Goal: Task Accomplishment & Management: Use online tool/utility

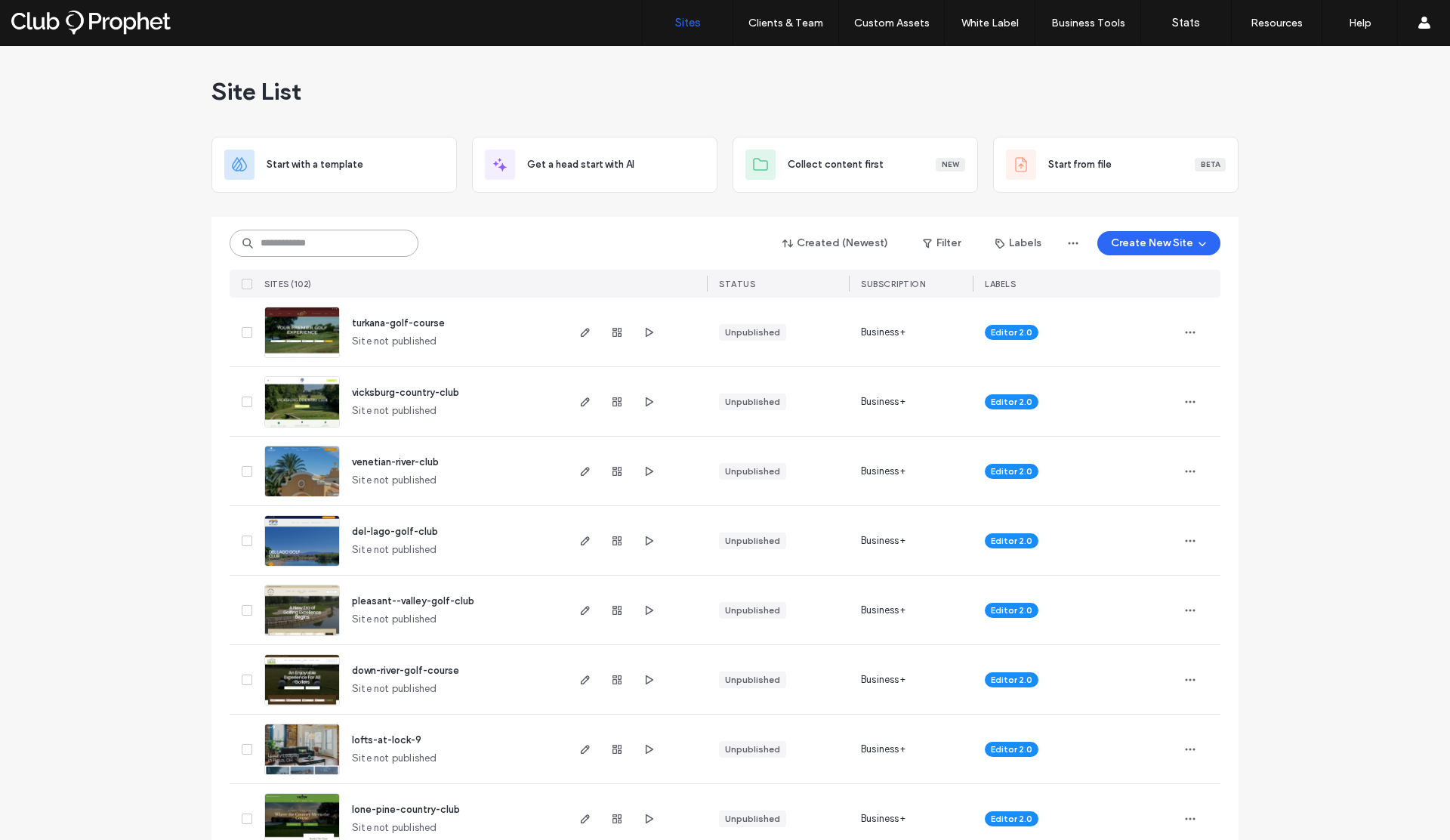
click at [267, 245] on input at bounding box center [323, 242] width 188 height 27
type input "****"
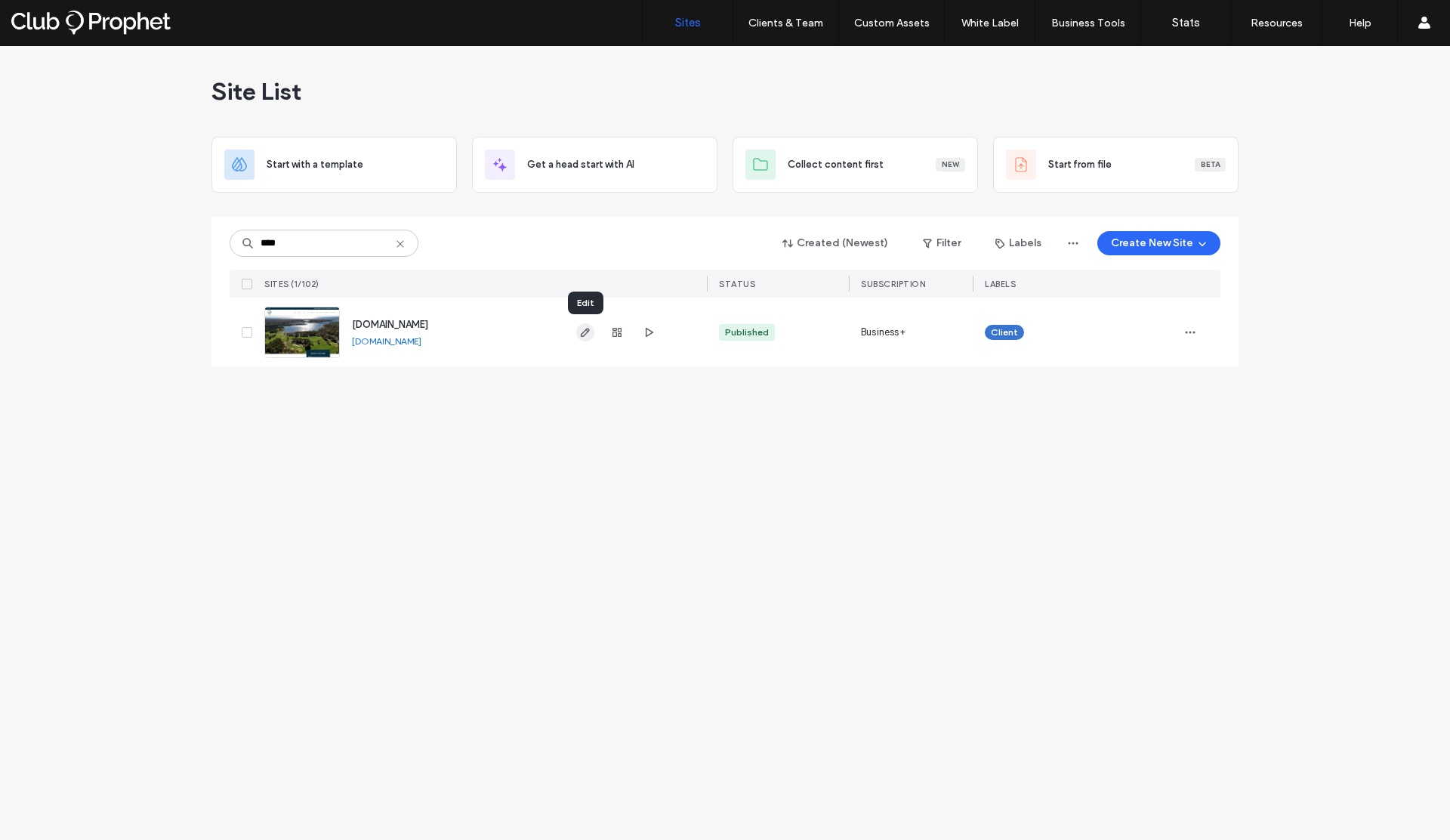
click at [585, 330] on use "button" at bounding box center [586, 332] width 9 height 9
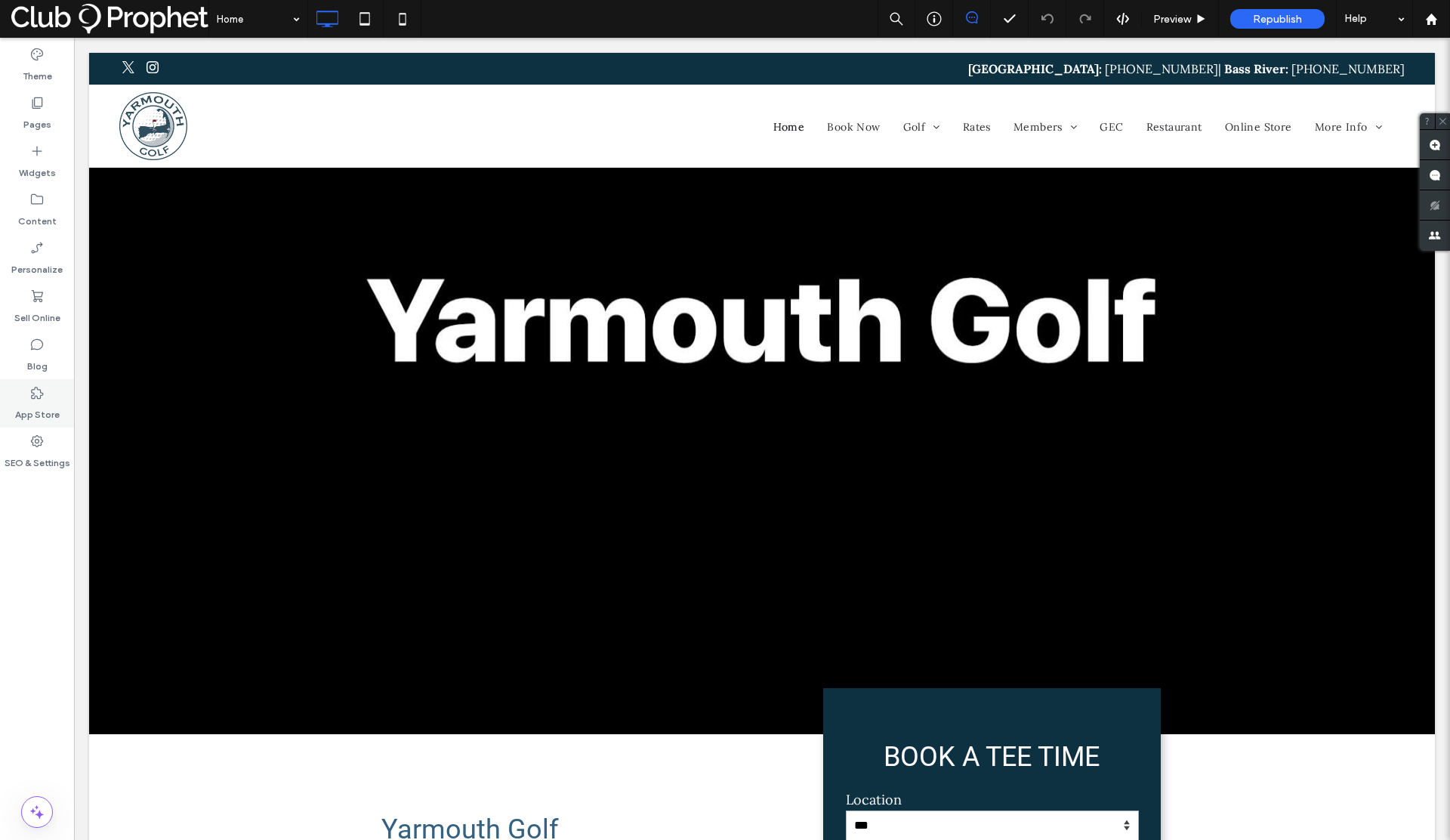
click at [35, 399] on icon at bounding box center [37, 393] width 15 height 15
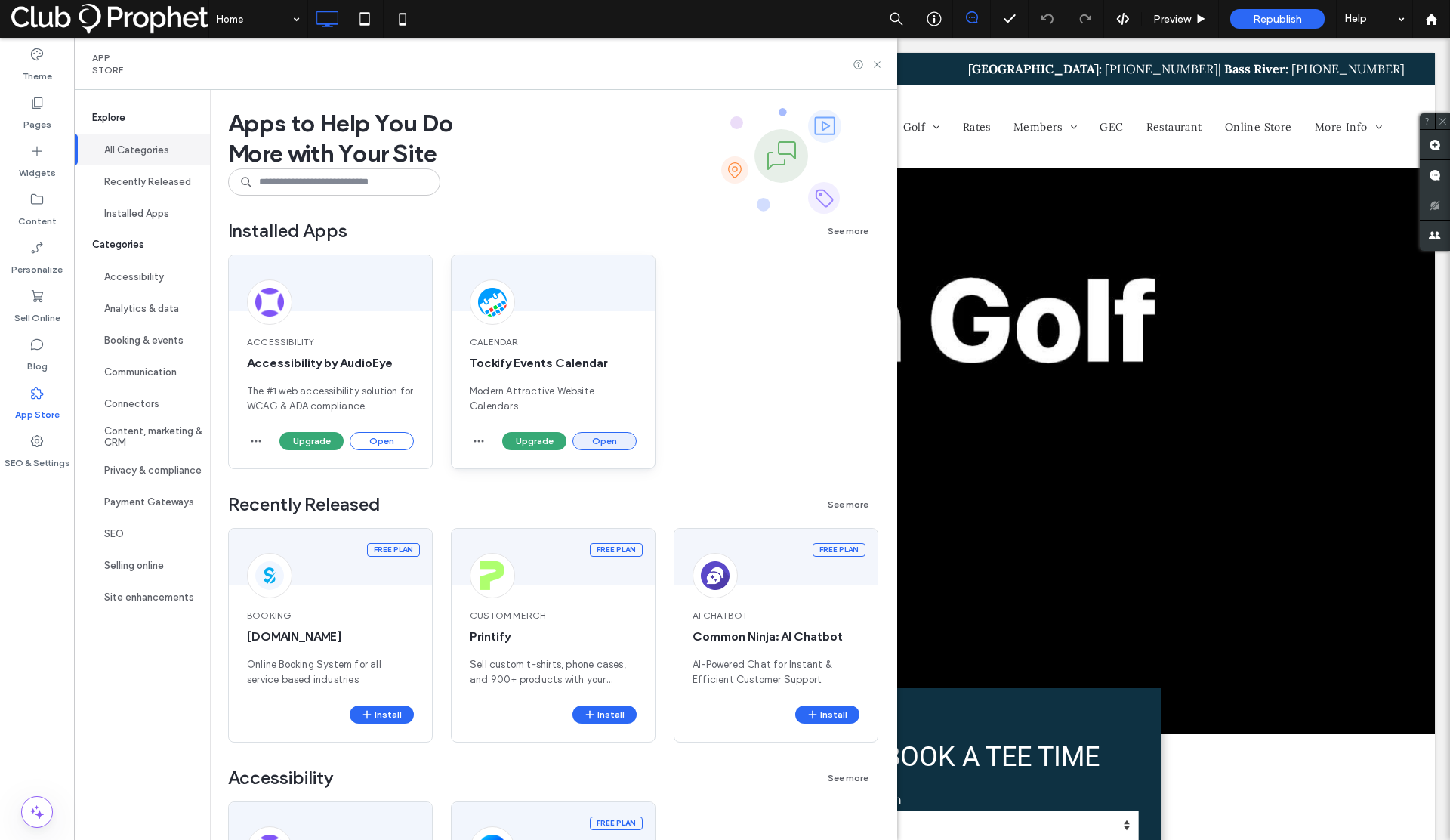
click at [608, 438] on button "Open" at bounding box center [604, 441] width 64 height 19
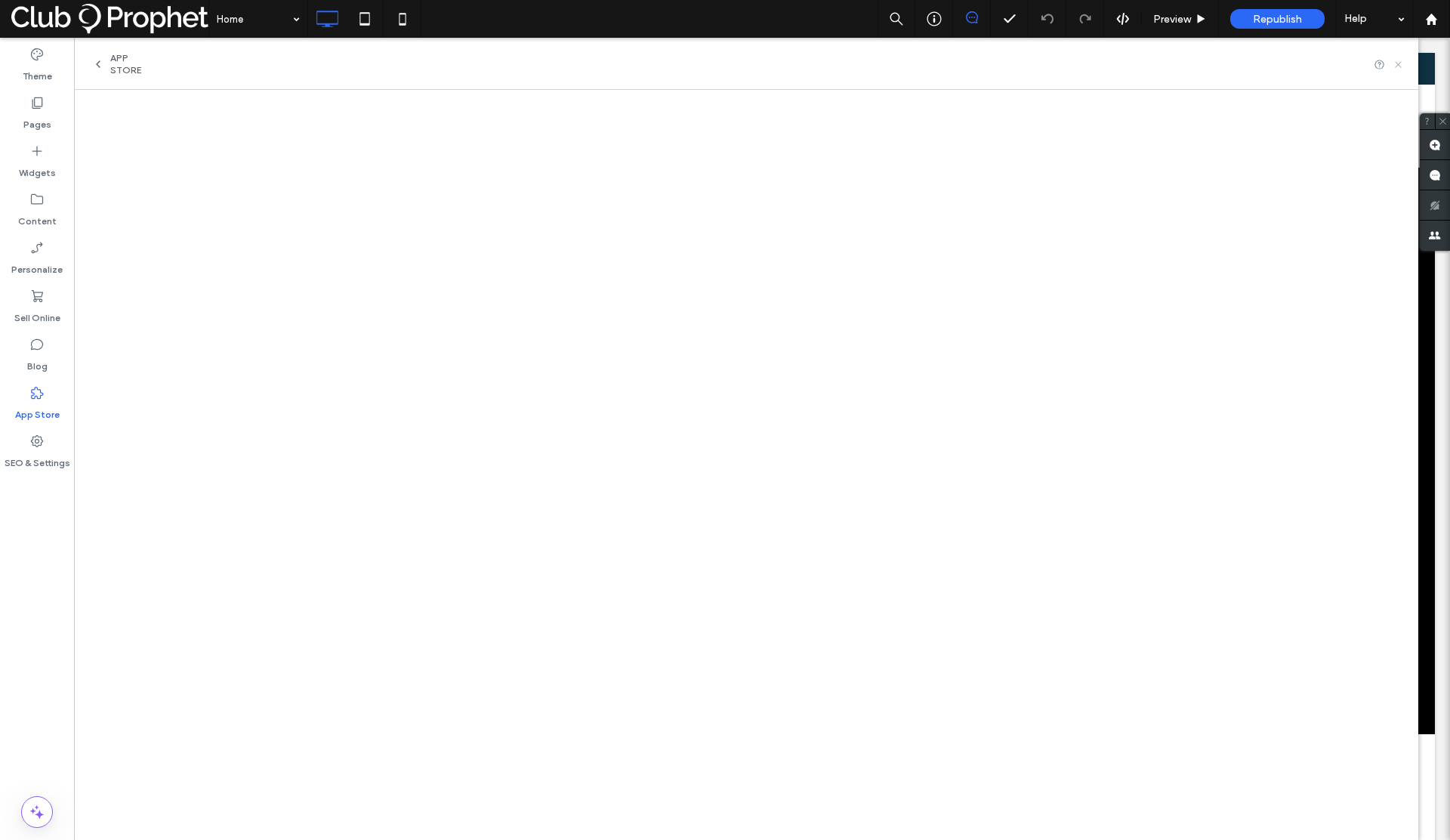
click at [1396, 66] on icon at bounding box center [1398, 64] width 11 height 11
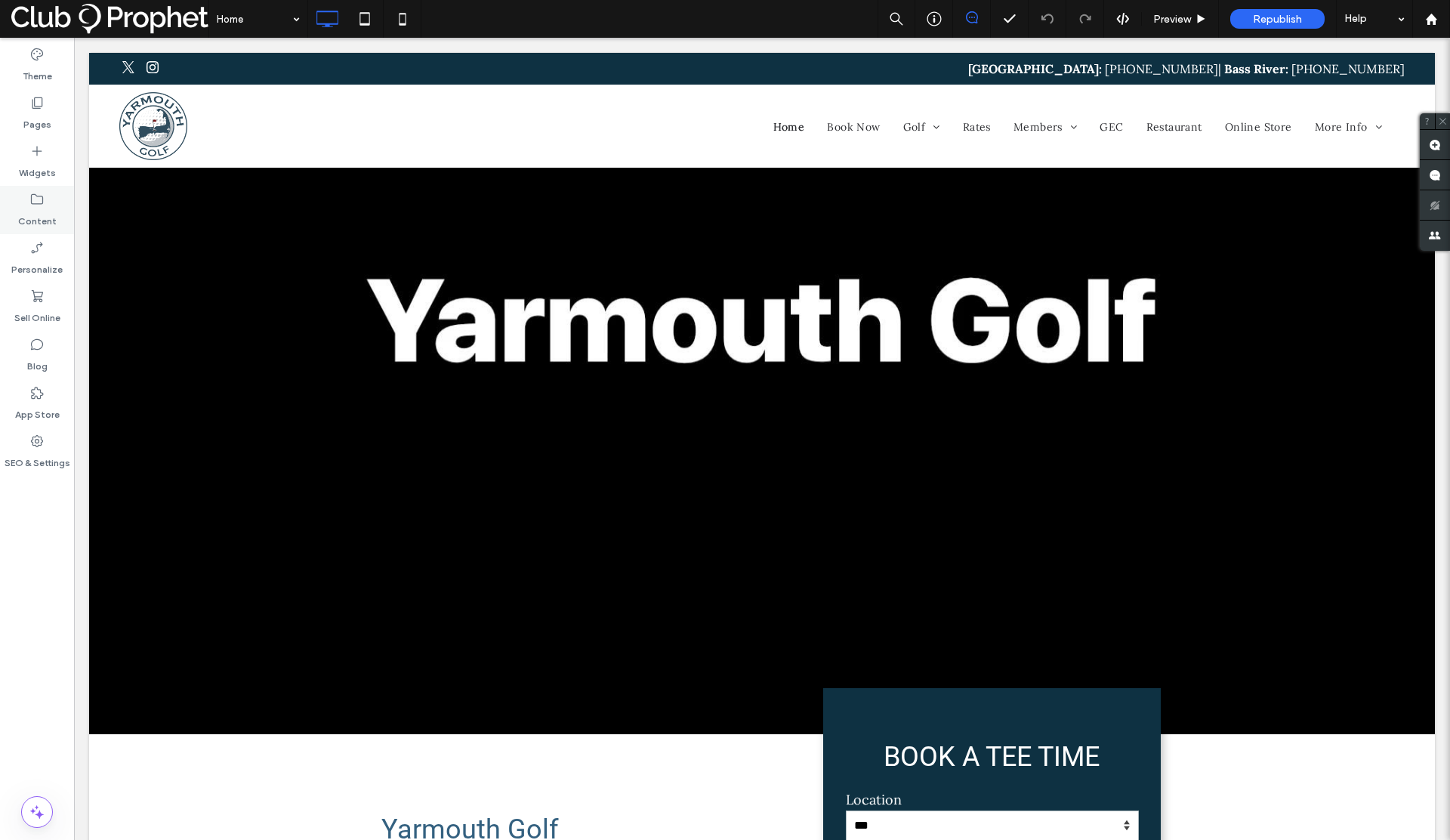
click at [41, 219] on label "Content" at bounding box center [37, 217] width 38 height 21
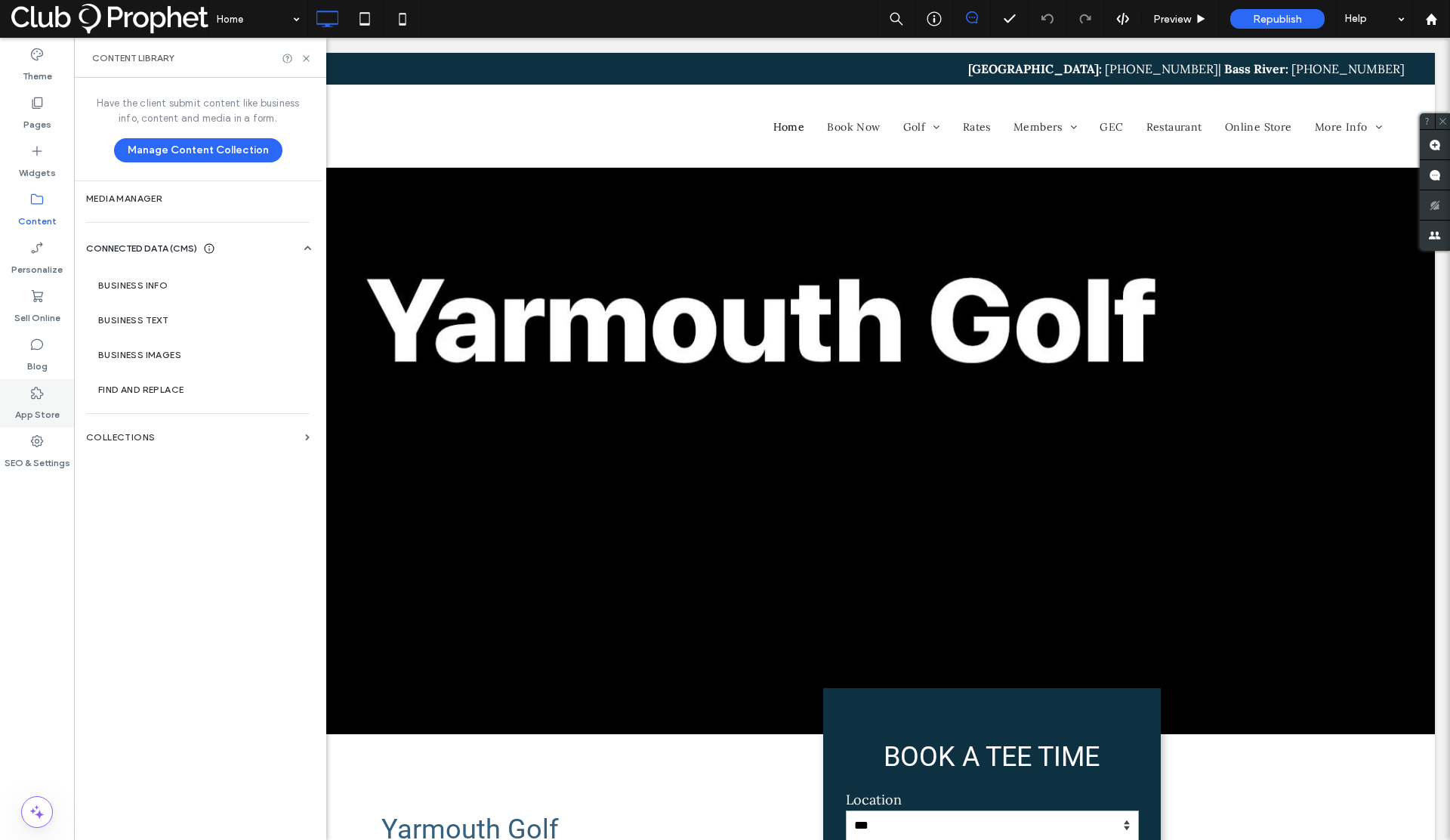
click at [32, 395] on icon at bounding box center [37, 393] width 15 height 15
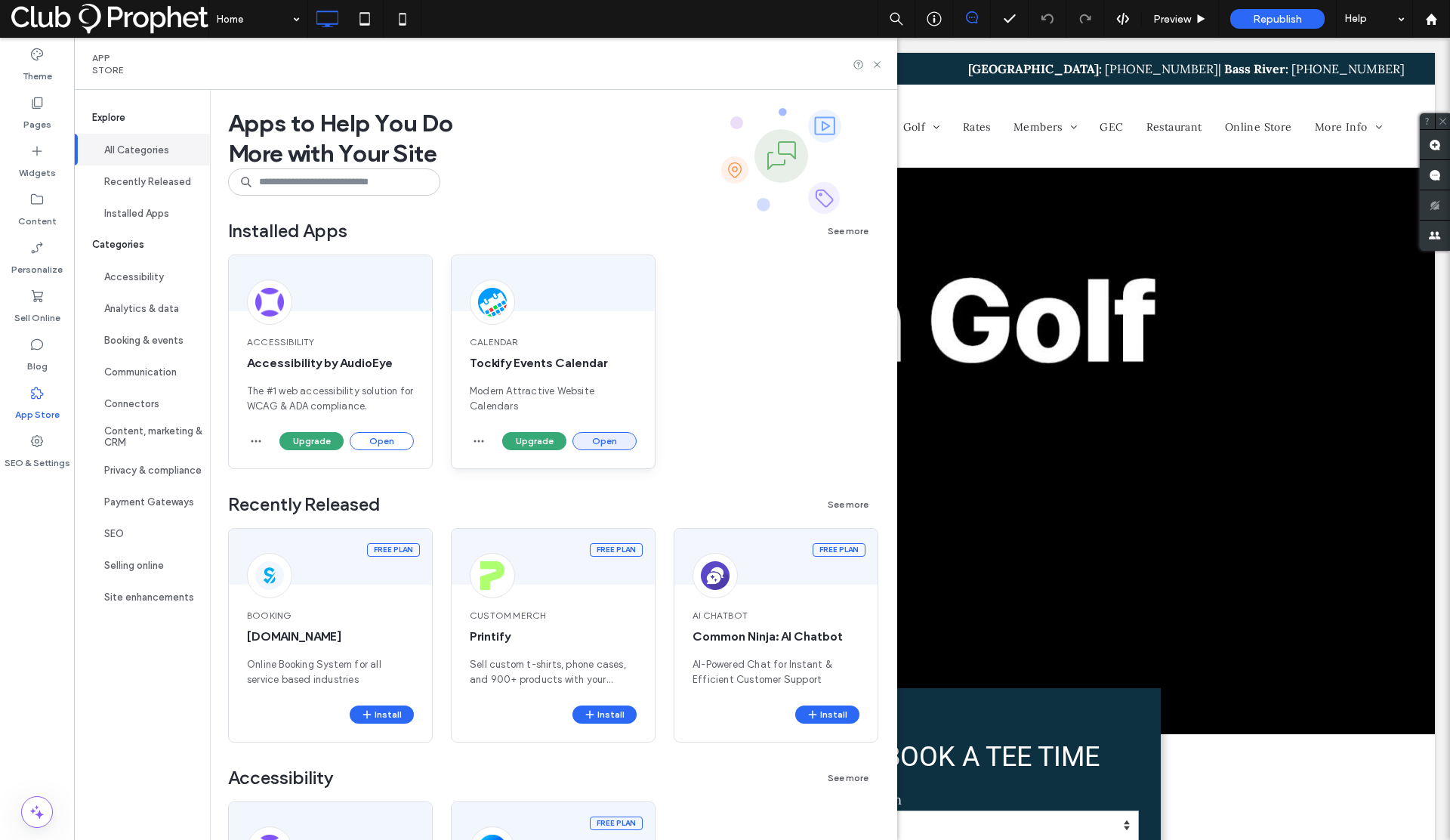
click at [589, 437] on button "Open" at bounding box center [604, 441] width 64 height 19
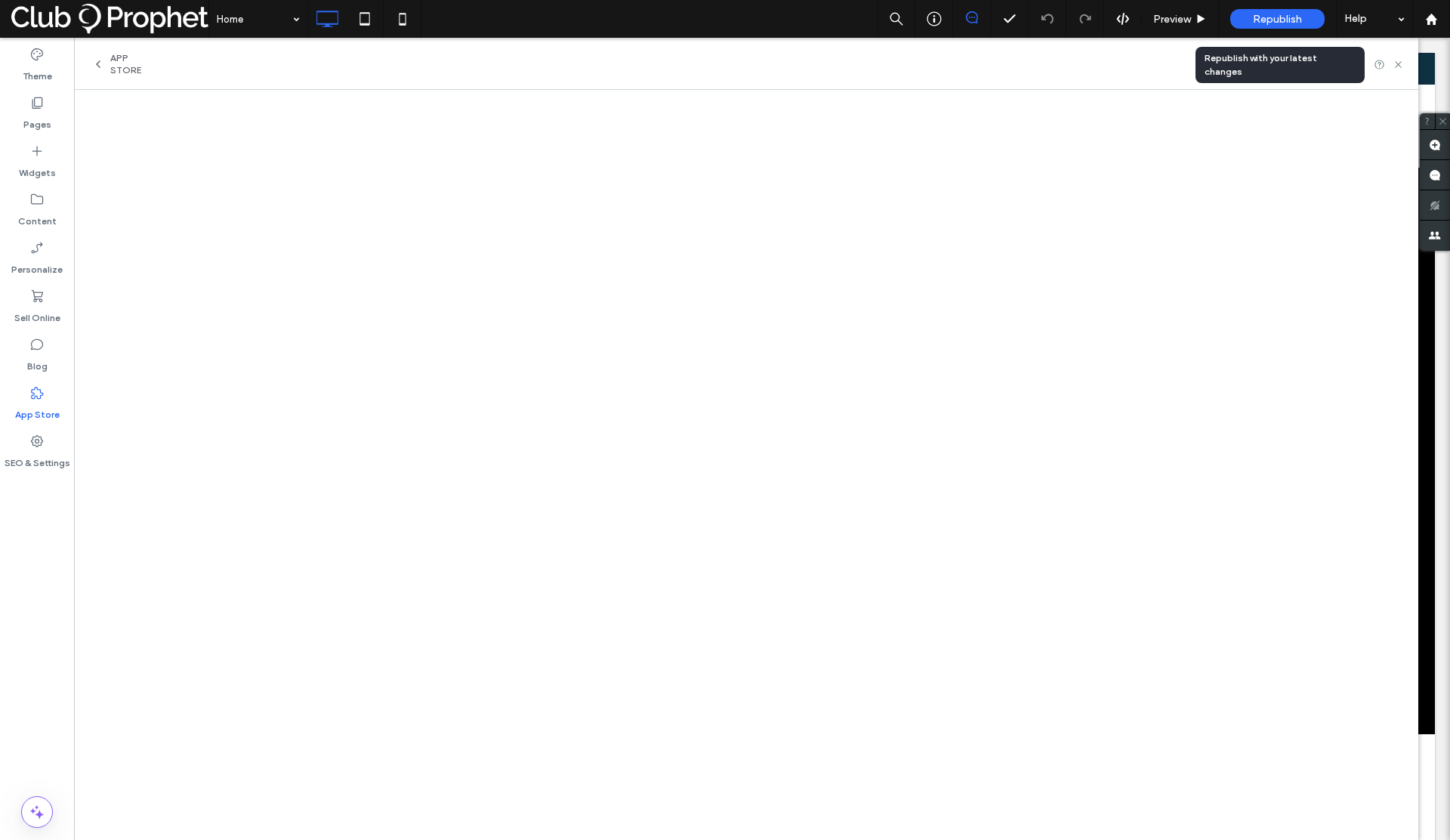
click at [1267, 24] on span "Republish" at bounding box center [1277, 19] width 49 height 13
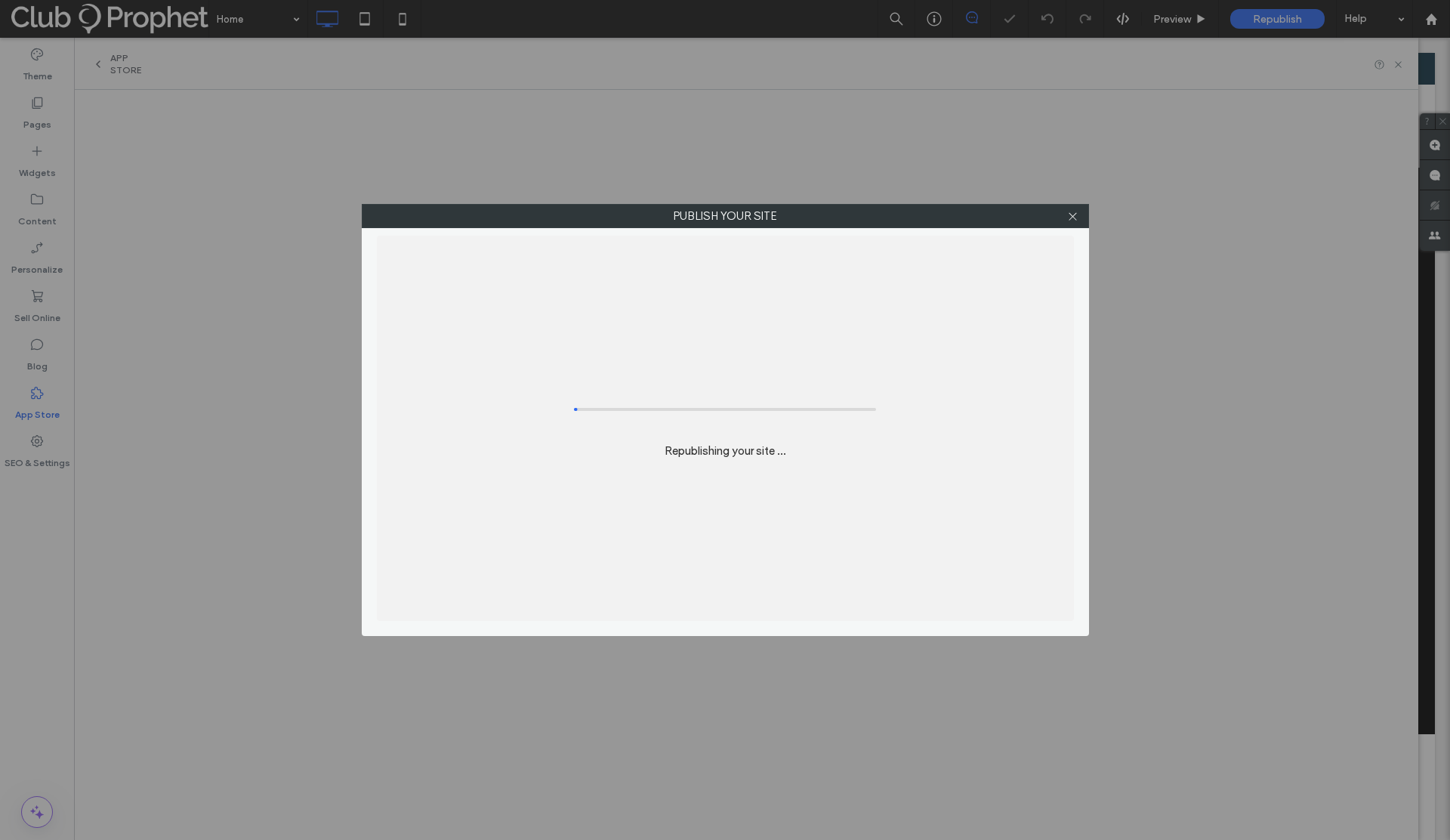
click at [1265, 19] on div "Publish your site Republishing your site ..." at bounding box center [725, 420] width 1450 height 840
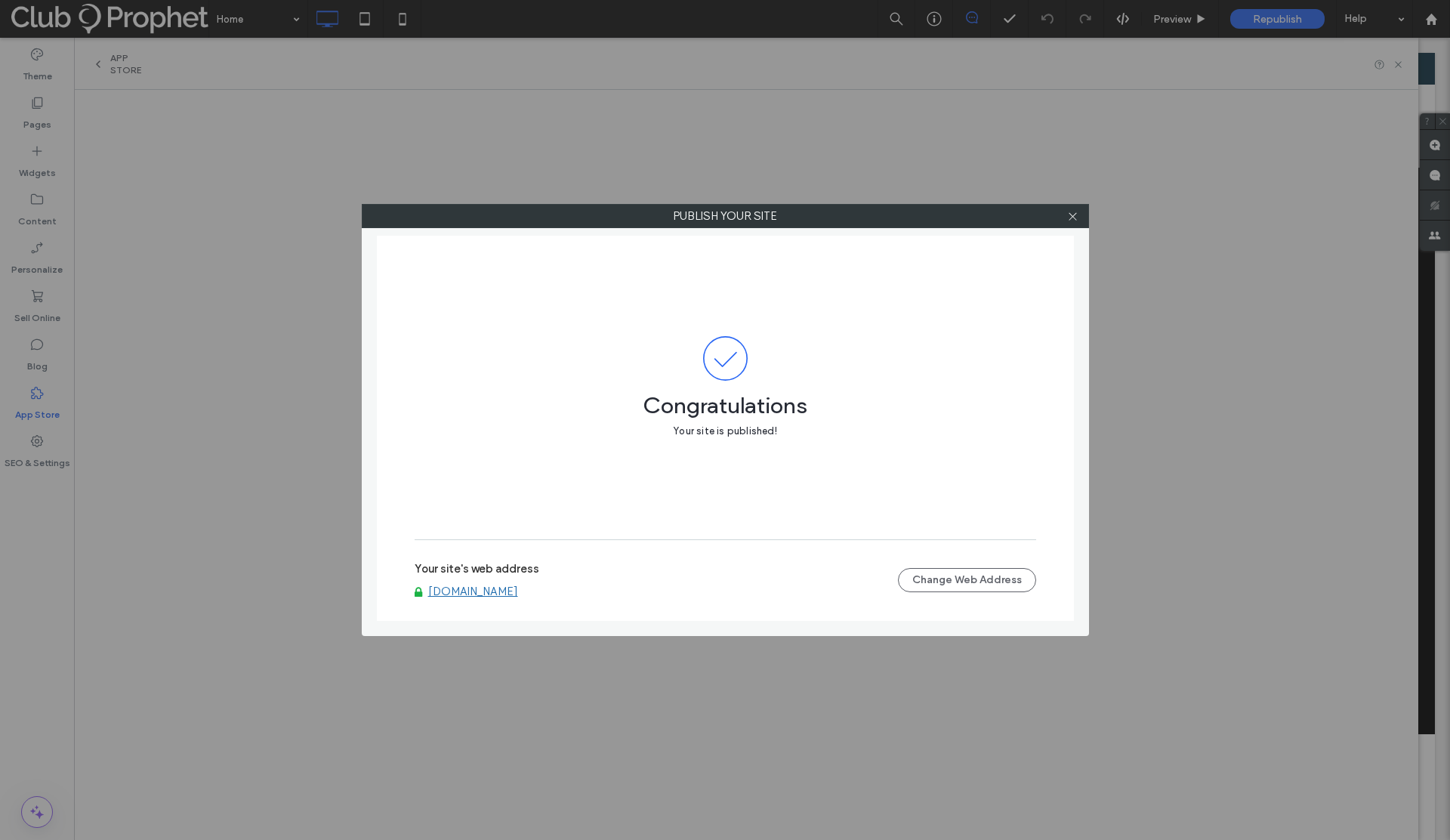
click at [1074, 217] on use at bounding box center [1072, 216] width 7 height 7
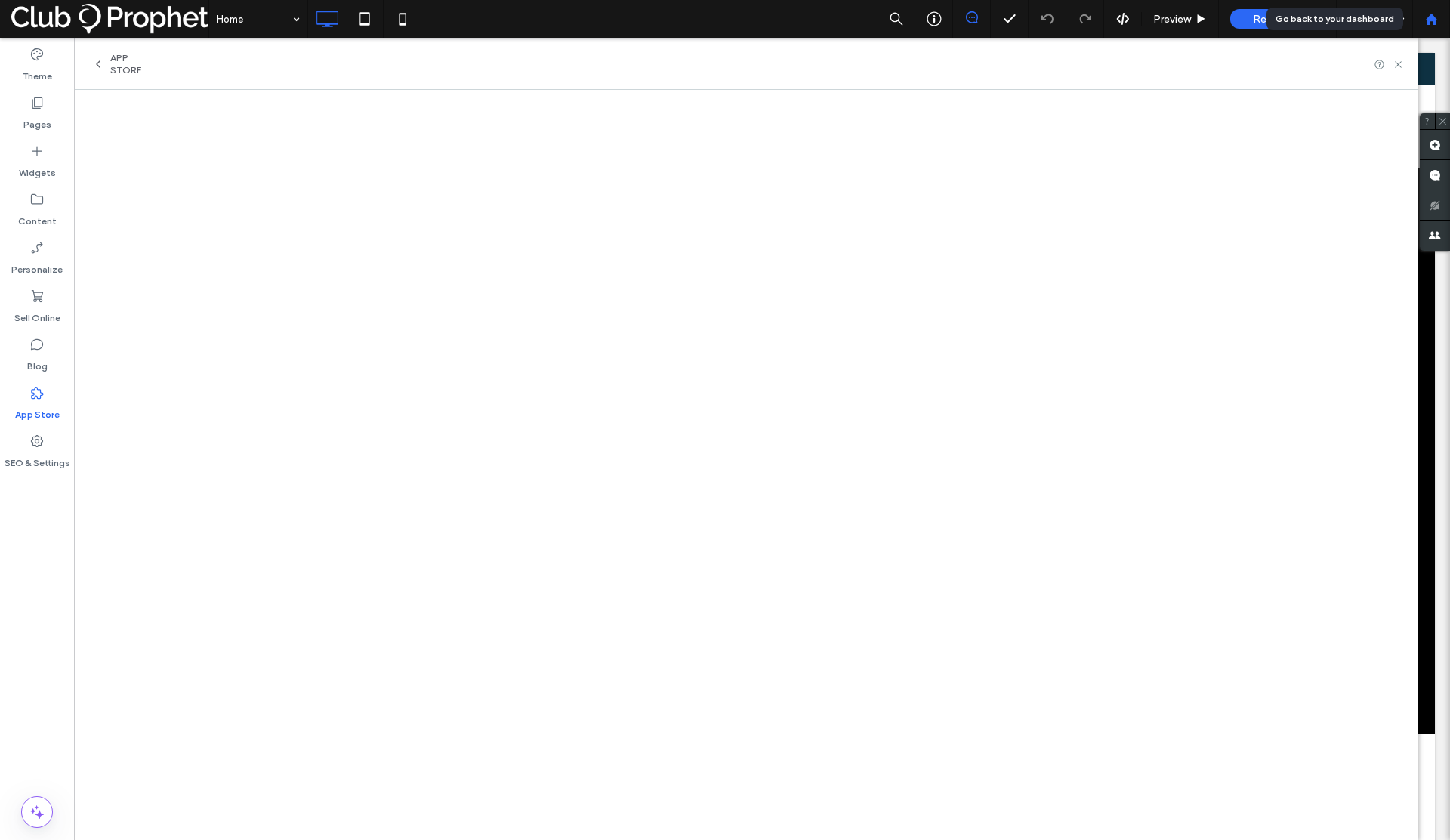
click at [1441, 20] on div at bounding box center [1431, 19] width 36 height 13
